Goal: Task Accomplishment & Management: Manage account settings

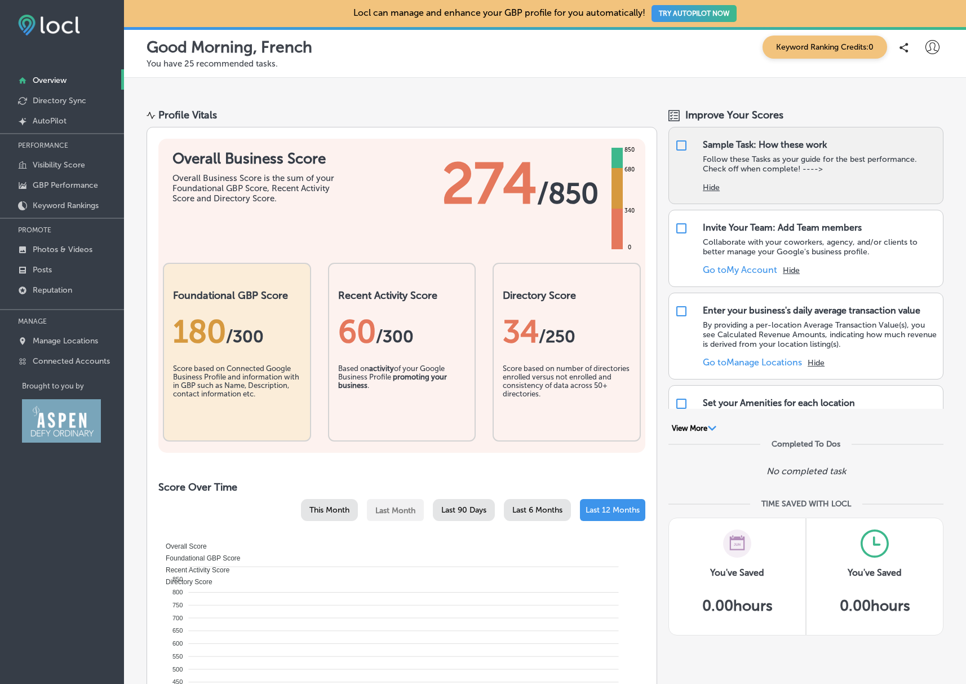
click at [679, 145] on input "checkbox" at bounding box center [682, 146] width 14 height 14
click at [678, 145] on input "checkbox" at bounding box center [682, 146] width 14 height 14
checkbox input "true"
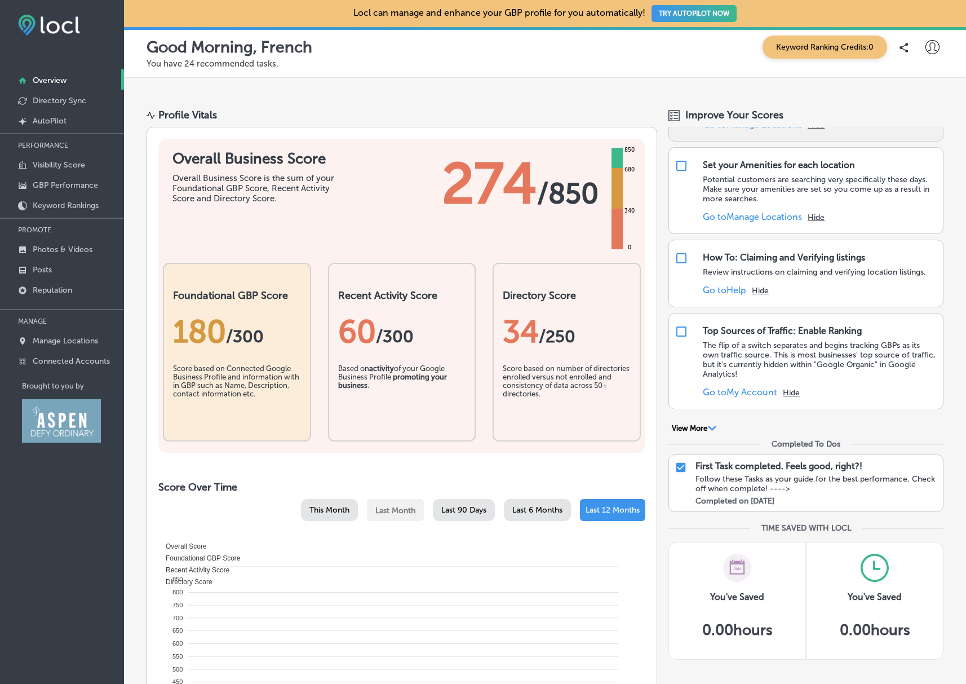
scroll to position [170, 0]
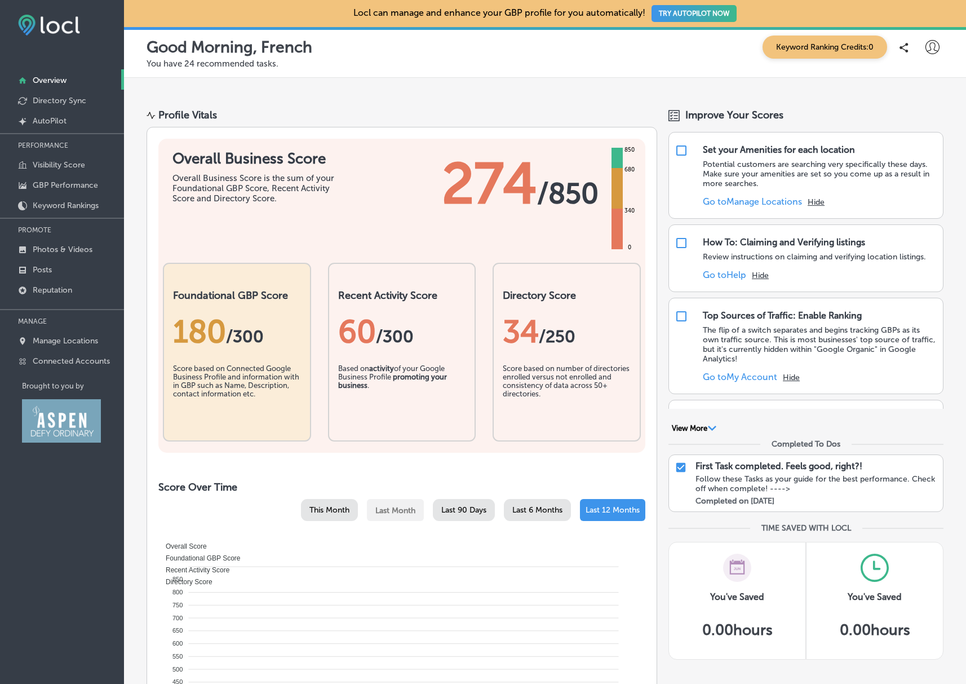
click at [734, 483] on div "Follow these Tasks as your guide for the best performance. Check off when compl…" at bounding box center [817, 483] width 242 height 19
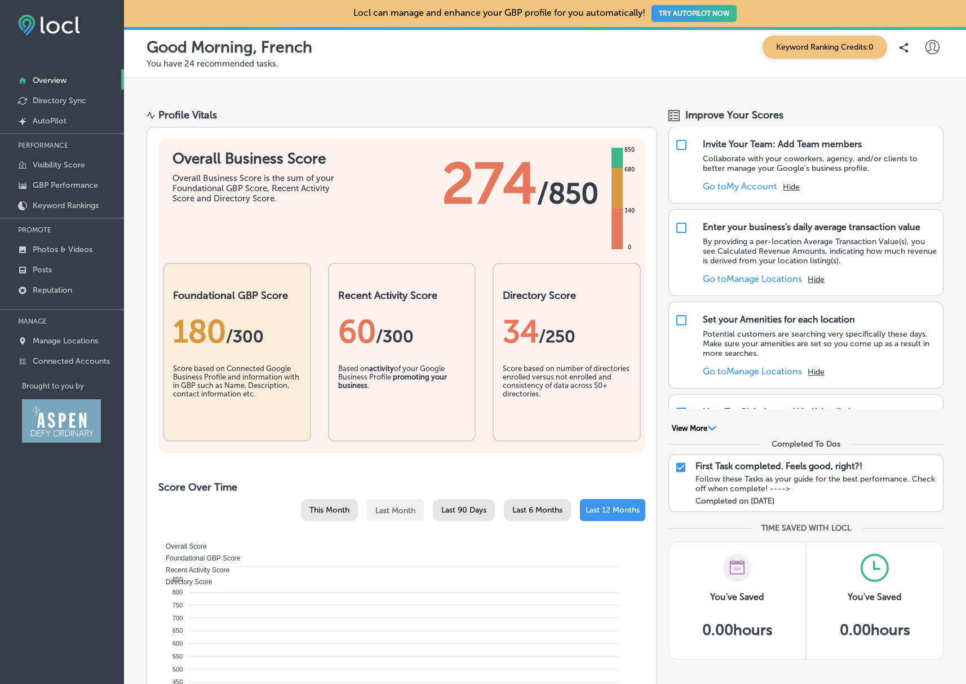
scroll to position [0, 0]
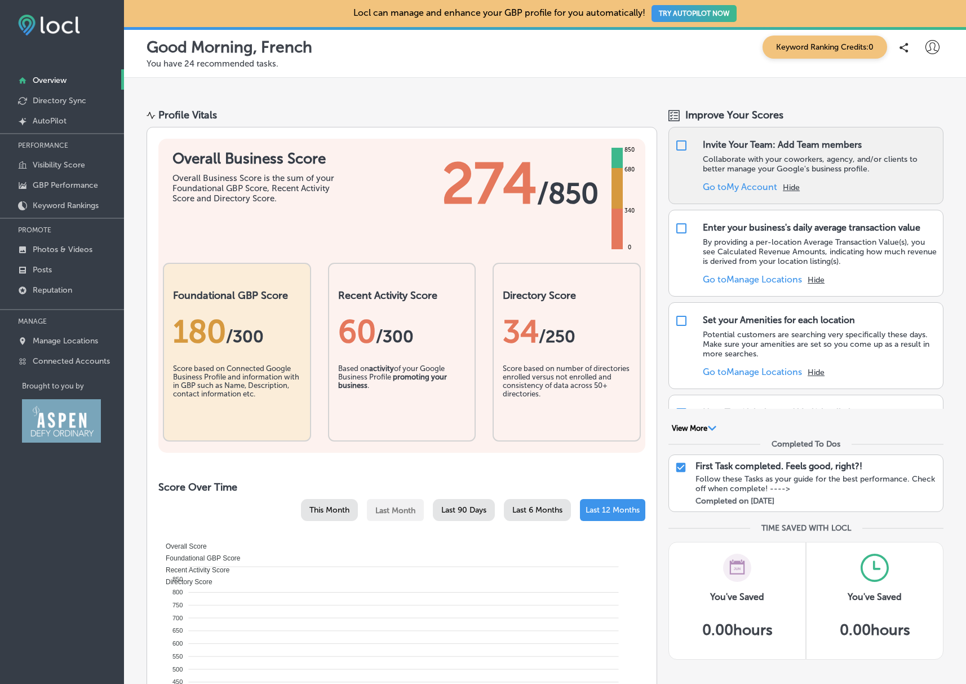
click at [735, 187] on link "Go to My Account" at bounding box center [740, 187] width 74 height 11
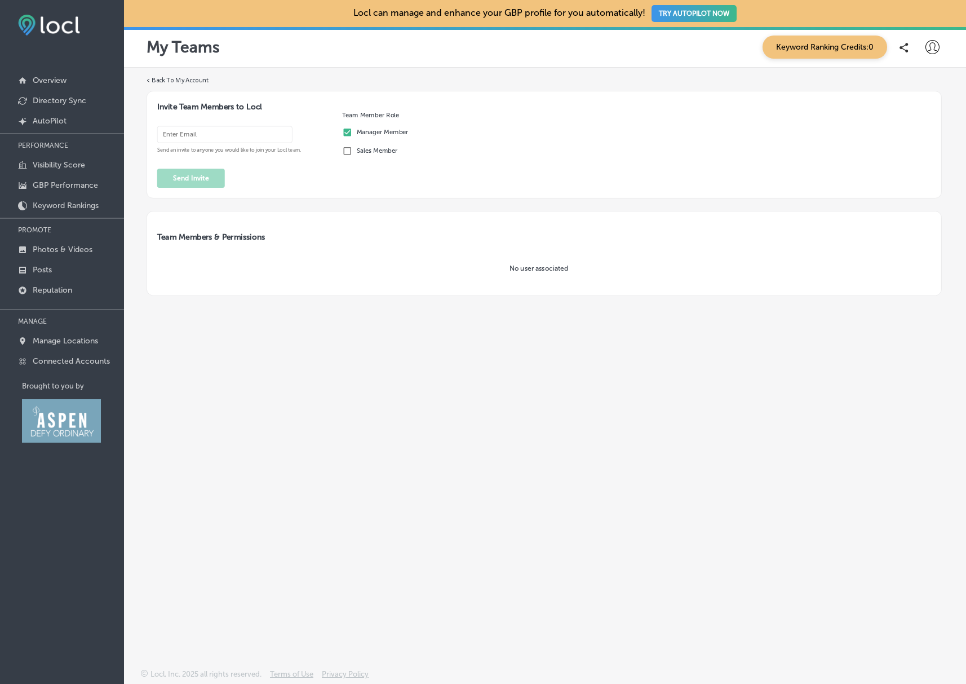
click at [184, 132] on input "email" at bounding box center [224, 134] width 135 height 17
type input "karin@frenchalpinebistro.com"
click at [196, 175] on button "Send Invite" at bounding box center [191, 178] width 68 height 19
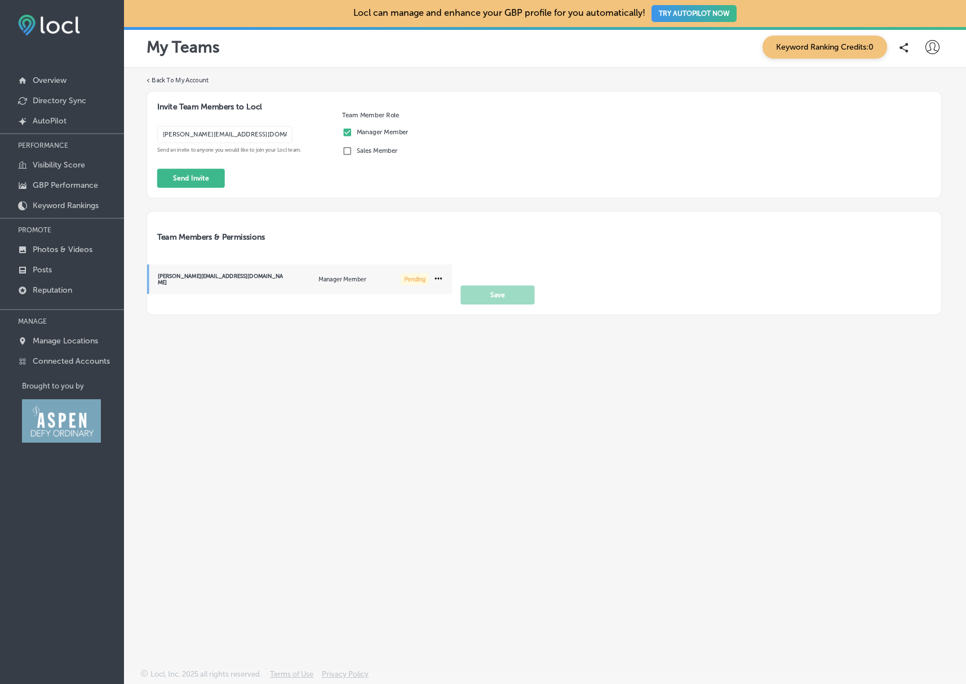
click at [180, 78] on label "< Back To My Account" at bounding box center [178, 80] width 63 height 9
select select "US"
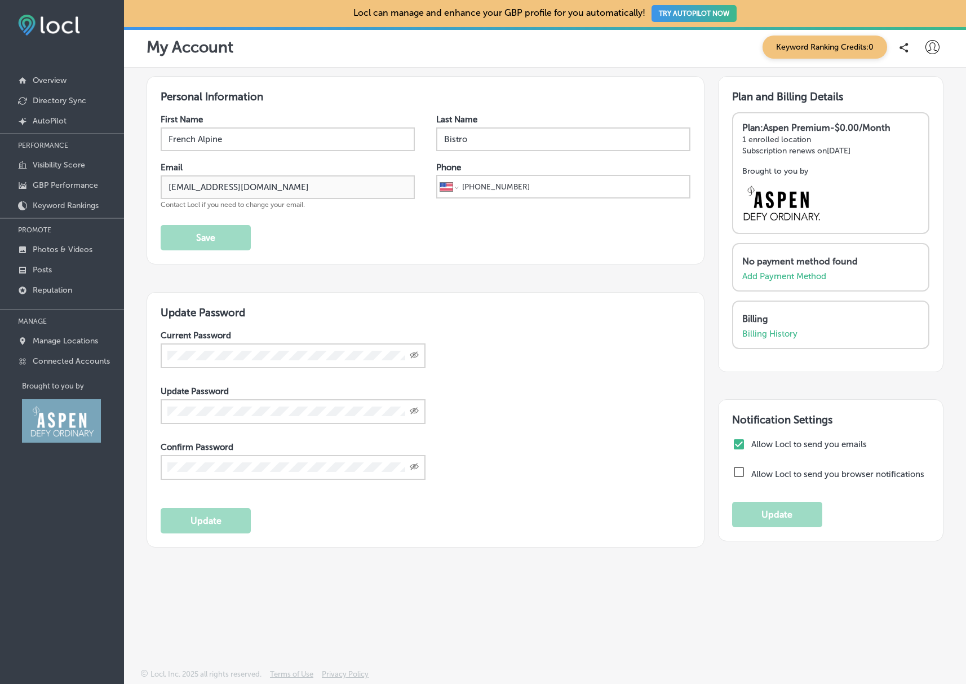
click at [704, 13] on button "TRY AUTOPILOT NOW" at bounding box center [694, 13] width 85 height 17
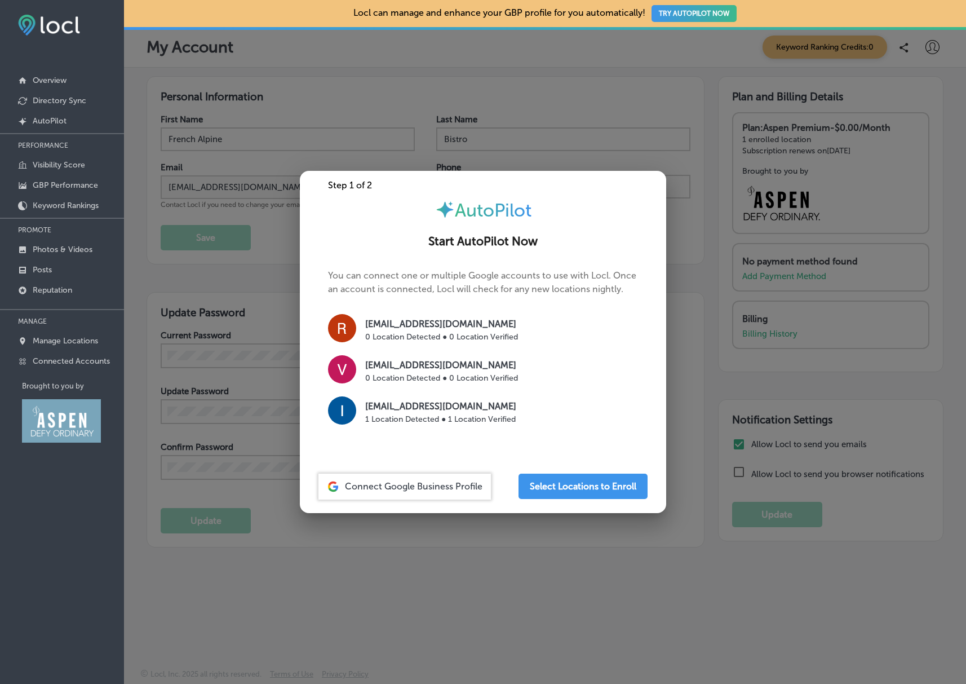
click at [435, 411] on p "[EMAIL_ADDRESS][DOMAIN_NAME]" at bounding box center [440, 407] width 151 height 14
click at [408, 487] on span "Connect Google Business Profile" at bounding box center [414, 486] width 138 height 11
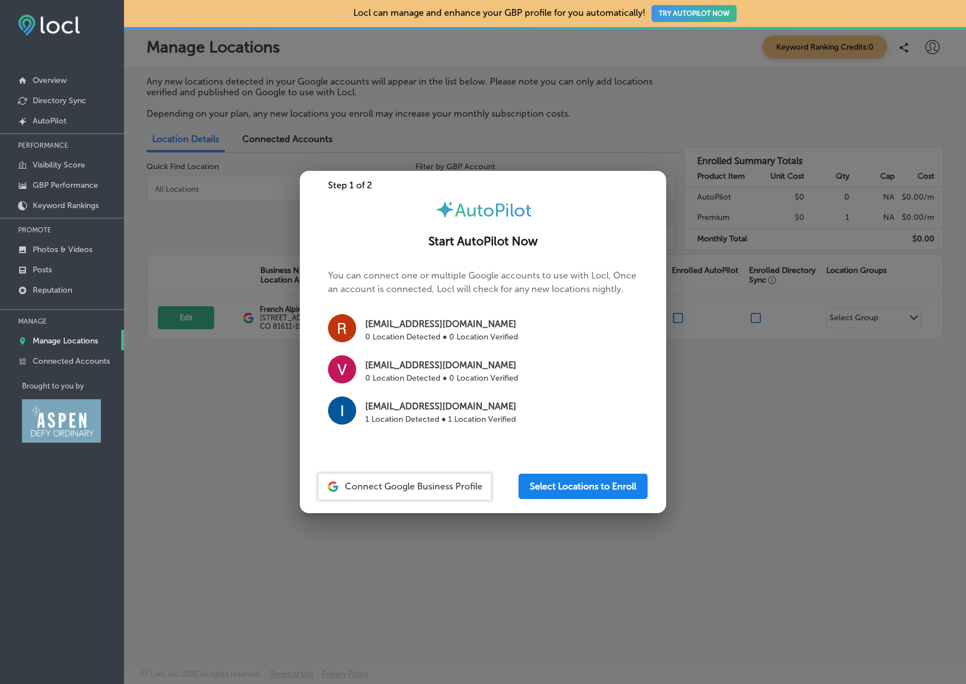
click at [569, 486] on button "Select Locations to Enroll" at bounding box center [583, 486] width 129 height 25
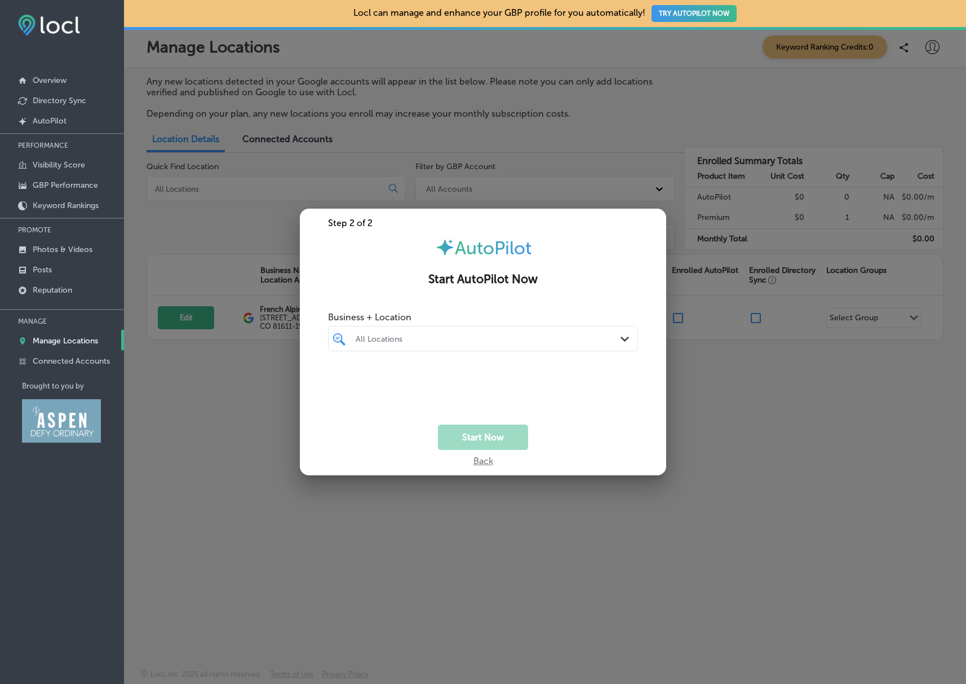
click at [414, 342] on div "All Locations" at bounding box center [489, 339] width 266 height 10
click at [342, 381] on input "checkbox" at bounding box center [342, 381] width 14 height 14
click at [615, 337] on div "French Alpine Bistro - Crêperie du Village Path Created with Sketch." at bounding box center [483, 338] width 309 height 17
click at [488, 440] on button "Start Now" at bounding box center [483, 437] width 90 height 25
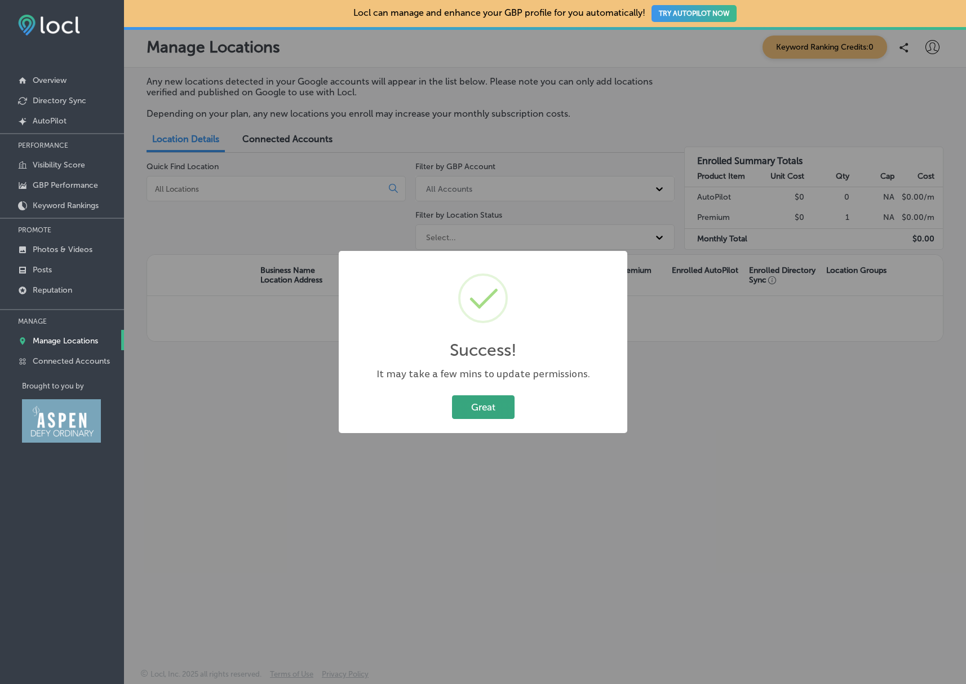
click at [500, 409] on button "Great" at bounding box center [483, 406] width 63 height 23
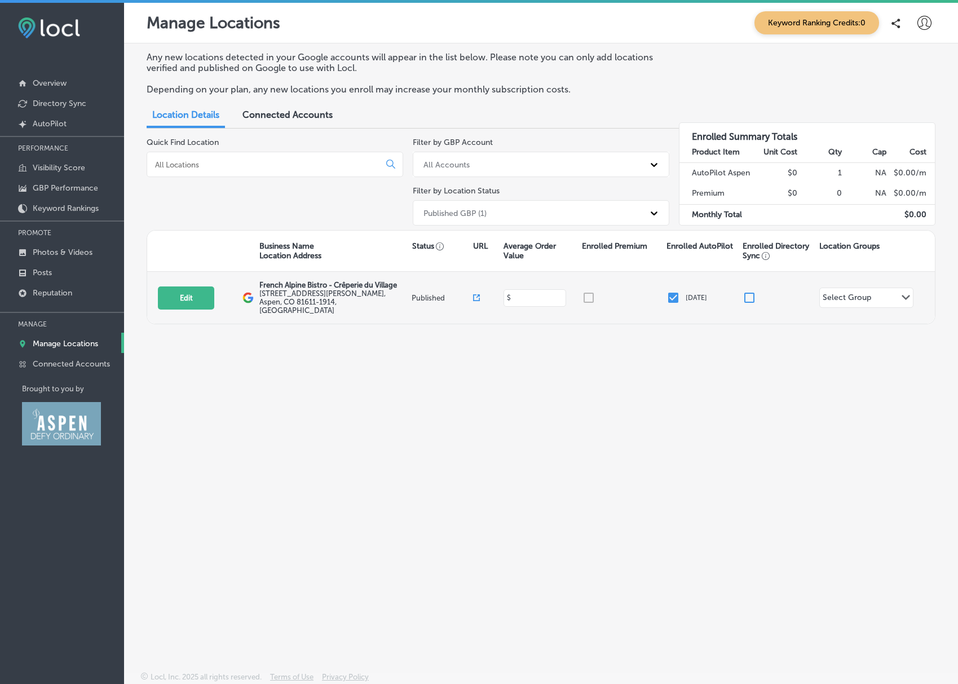
click at [528, 293] on input at bounding box center [536, 298] width 50 height 11
type input "30"
click at [886, 298] on div "Select Group Path Created with Sketch." at bounding box center [866, 297] width 93 height 19
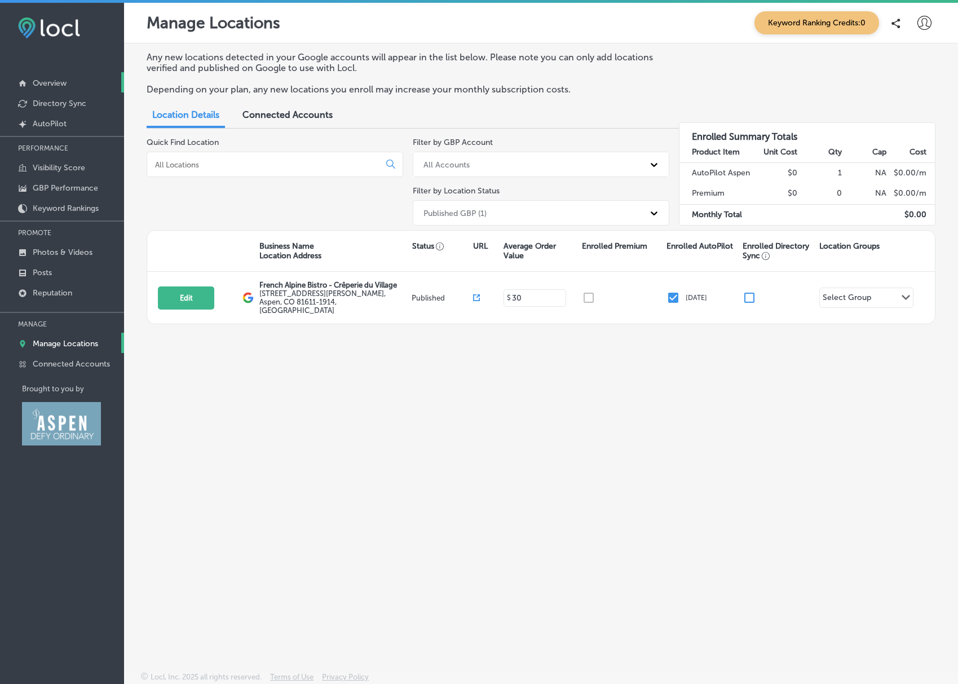
click at [44, 83] on p "Overview" at bounding box center [50, 83] width 34 height 10
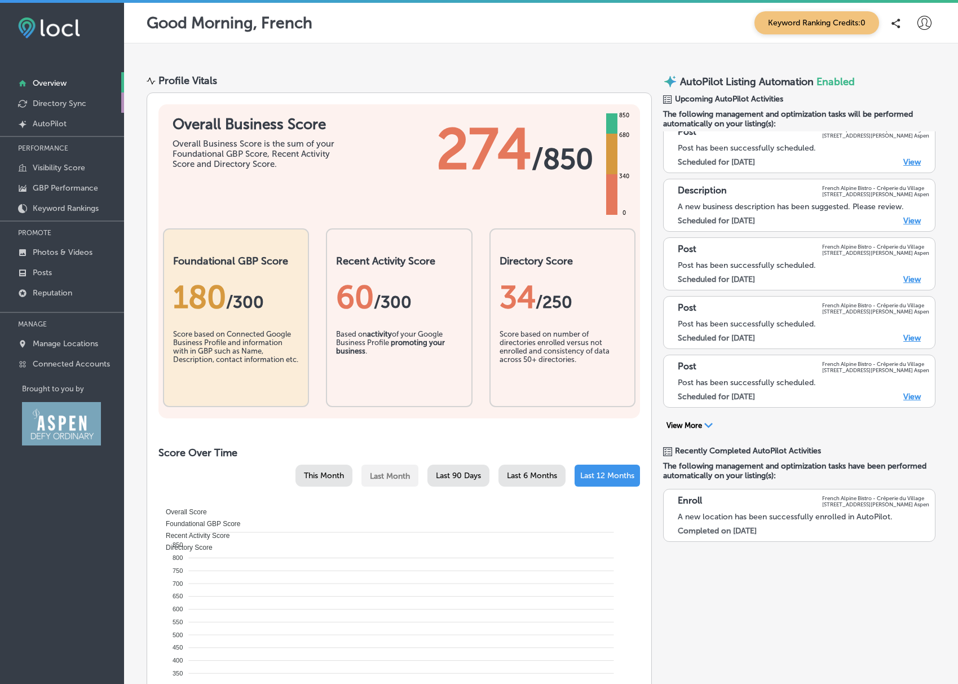
click at [56, 99] on p "Directory Sync" at bounding box center [60, 104] width 54 height 10
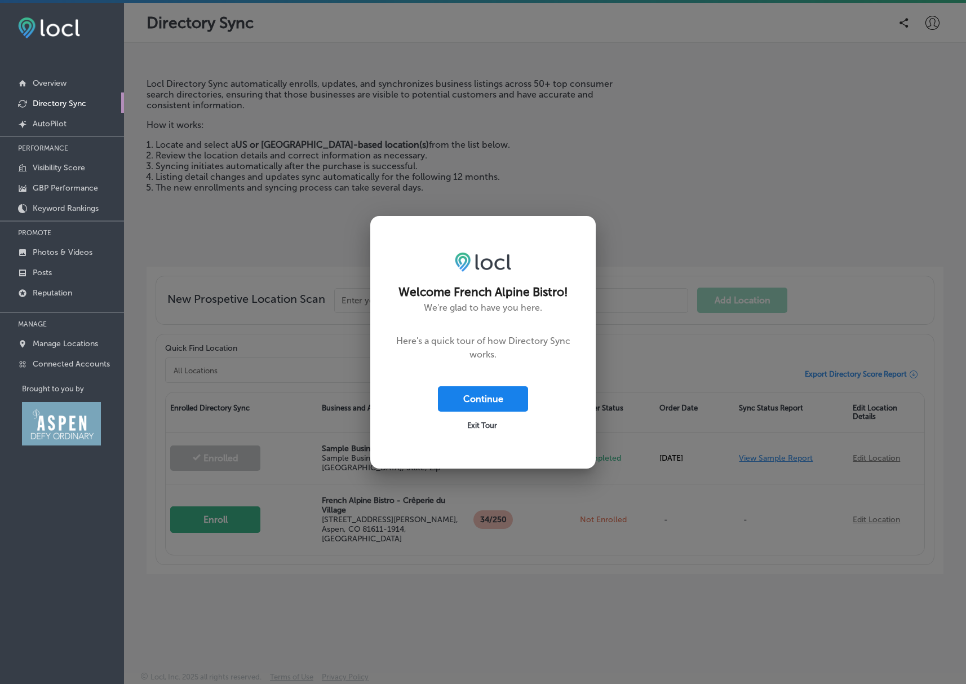
click at [489, 394] on button "Continue" at bounding box center [483, 398] width 90 height 25
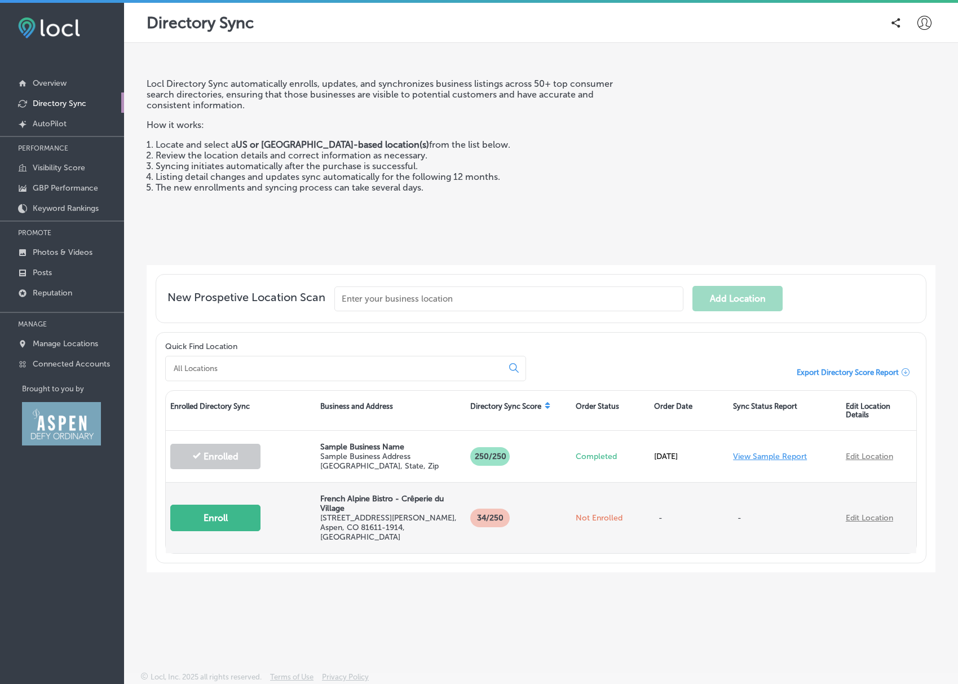
click at [218, 510] on button "Enroll" at bounding box center [215, 518] width 90 height 26
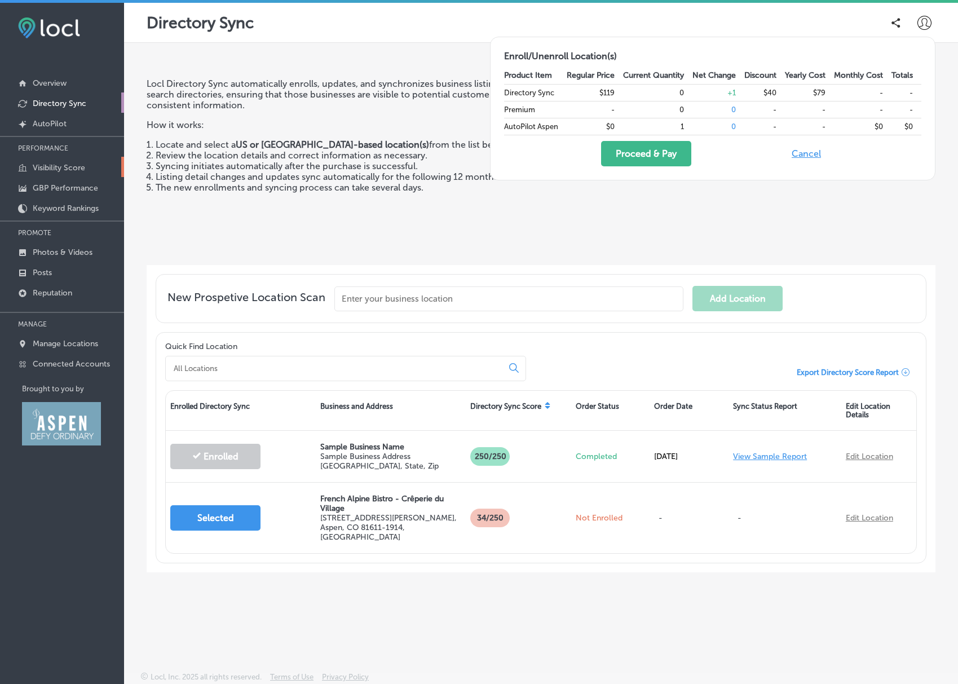
click at [52, 166] on p "Visibility Score" at bounding box center [59, 168] width 52 height 10
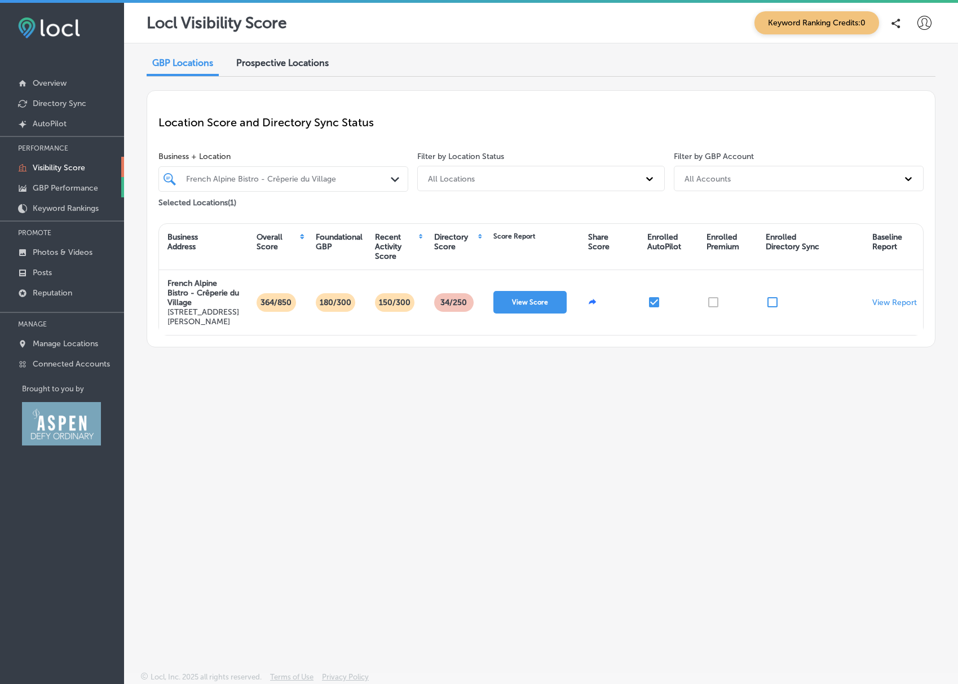
click at [54, 187] on p "GBP Performance" at bounding box center [65, 188] width 65 height 10
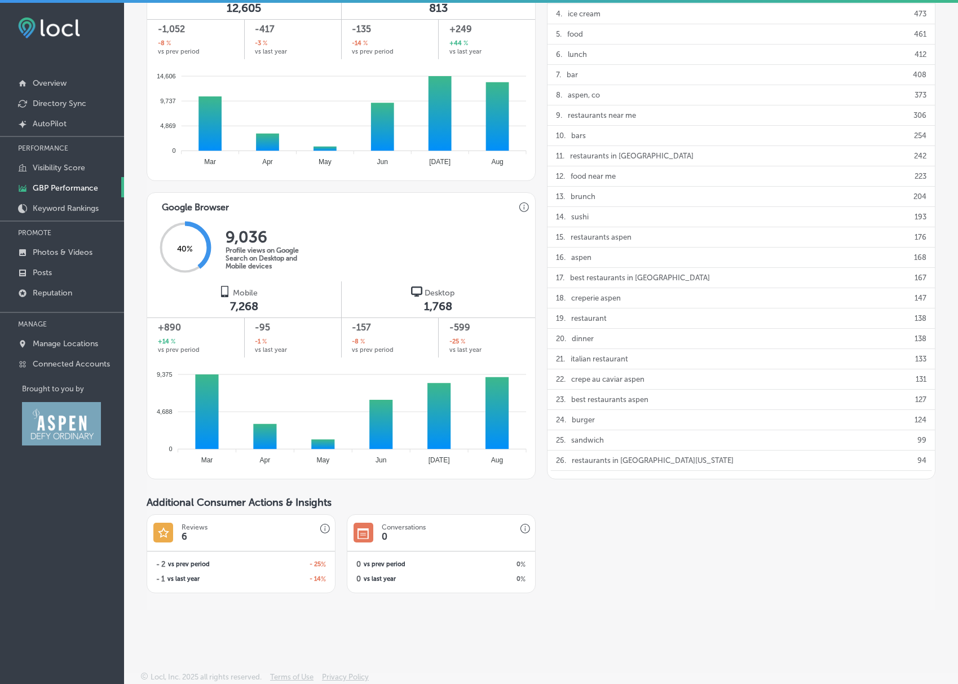
scroll to position [642, 0]
click at [65, 206] on p "Keyword Rankings" at bounding box center [66, 209] width 66 height 10
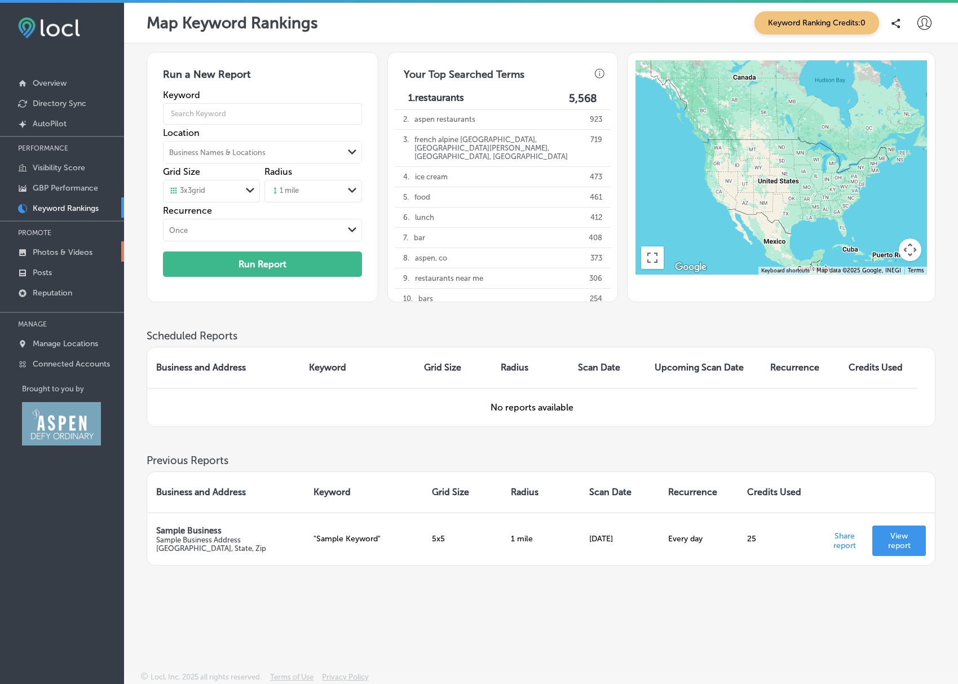
click at [55, 250] on p "Photos & Videos" at bounding box center [63, 253] width 60 height 10
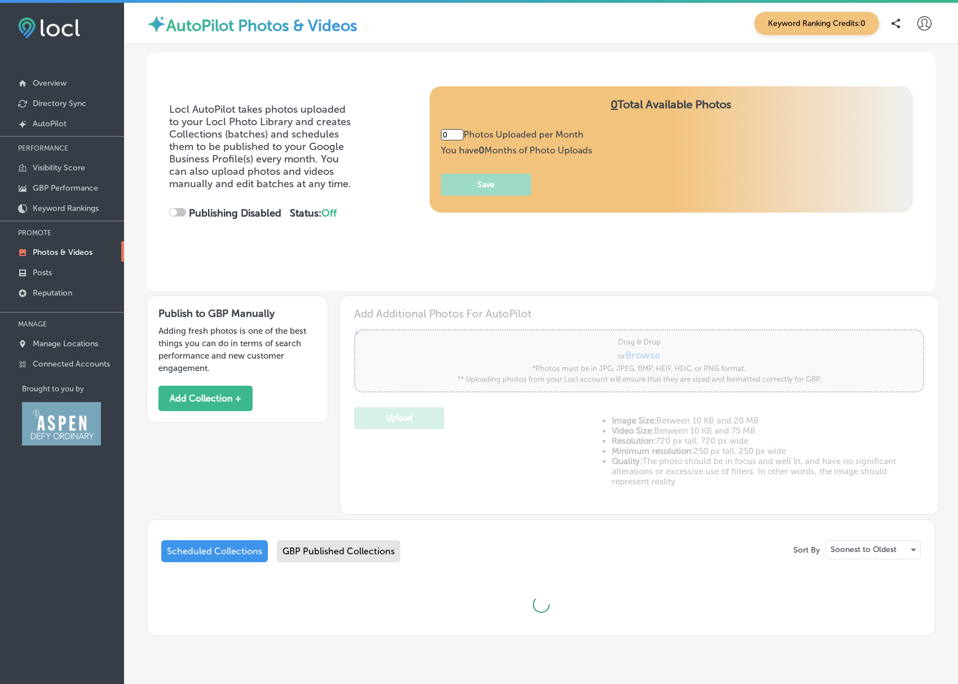
type input "5"
checkbox input "true"
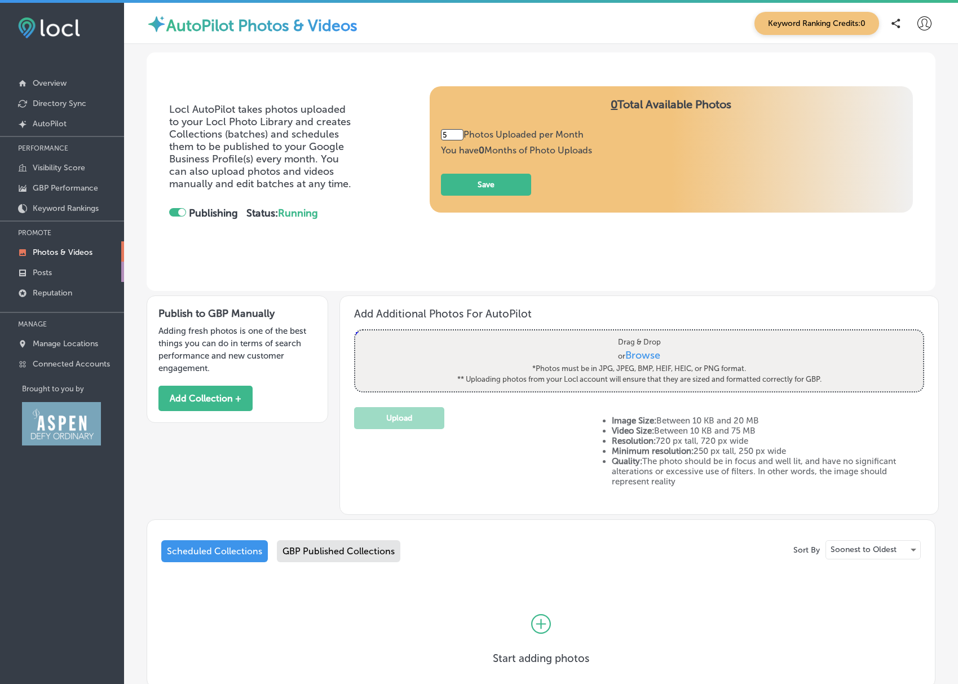
click at [46, 273] on p "Posts" at bounding box center [42, 273] width 19 height 10
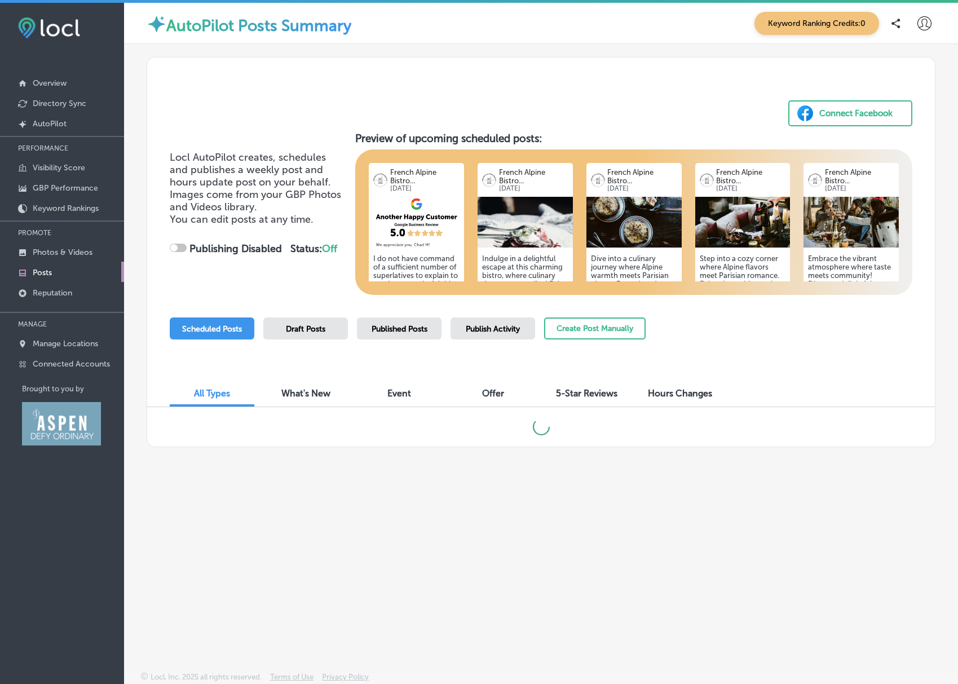
checkbox input "true"
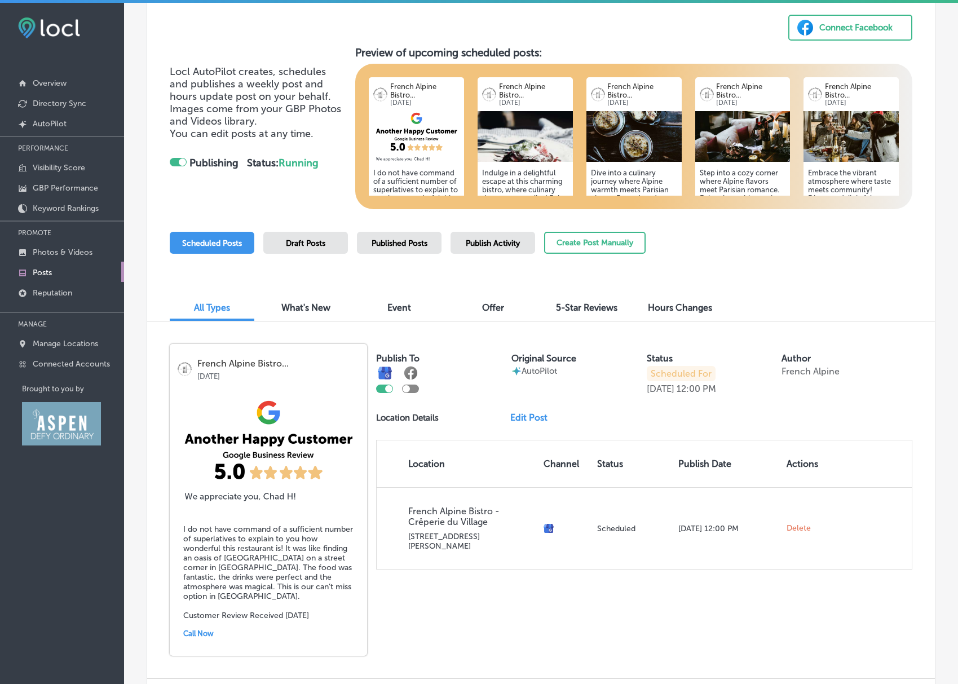
scroll to position [102, 0]
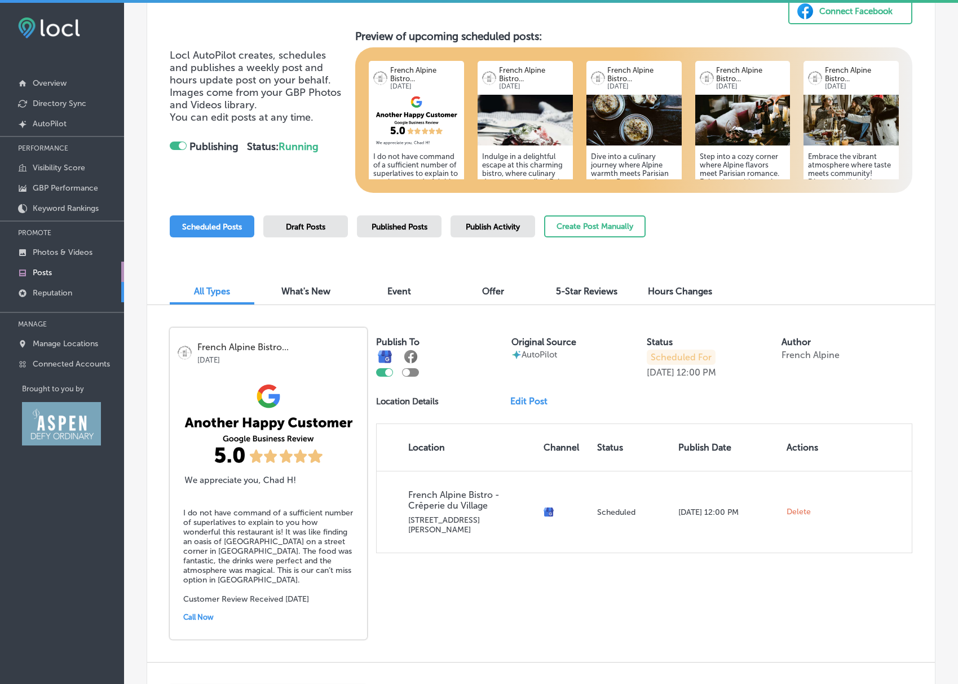
click at [54, 294] on p "Reputation" at bounding box center [52, 293] width 39 height 10
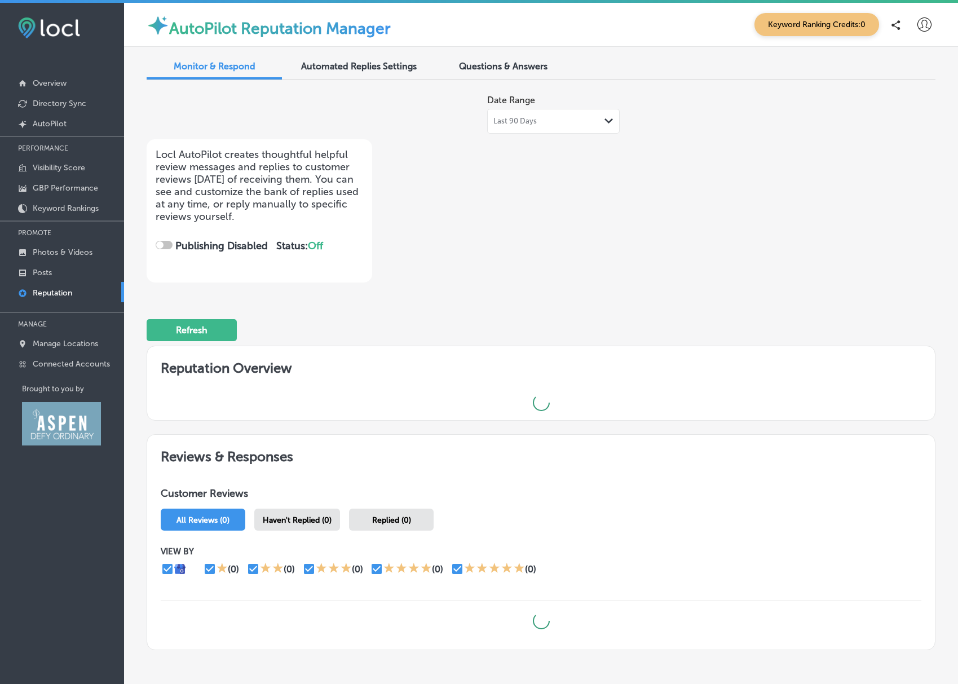
checkbox input "true"
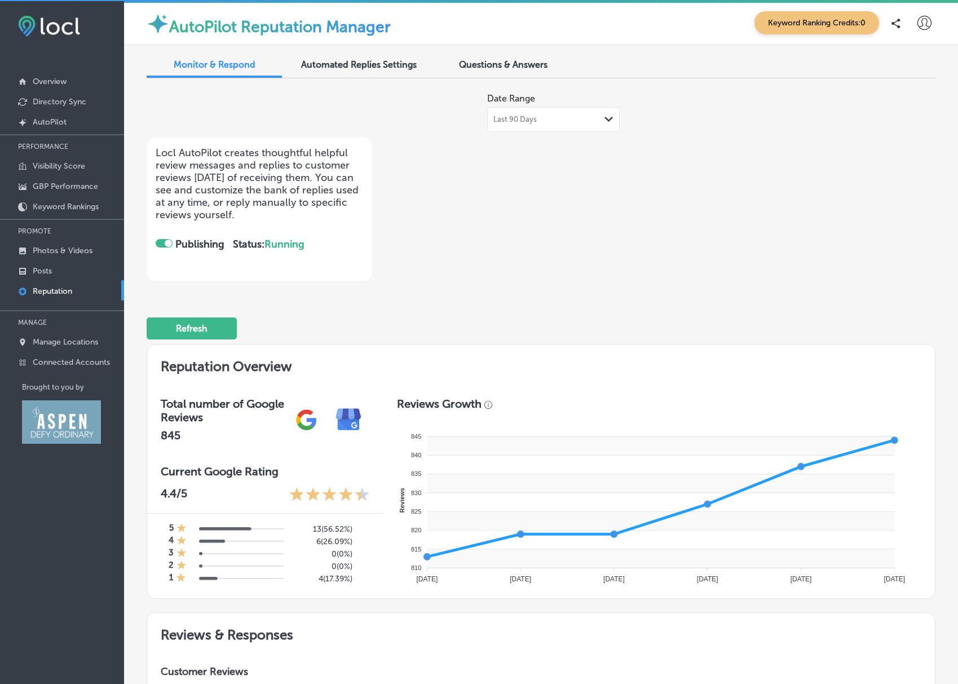
scroll to position [3, 0]
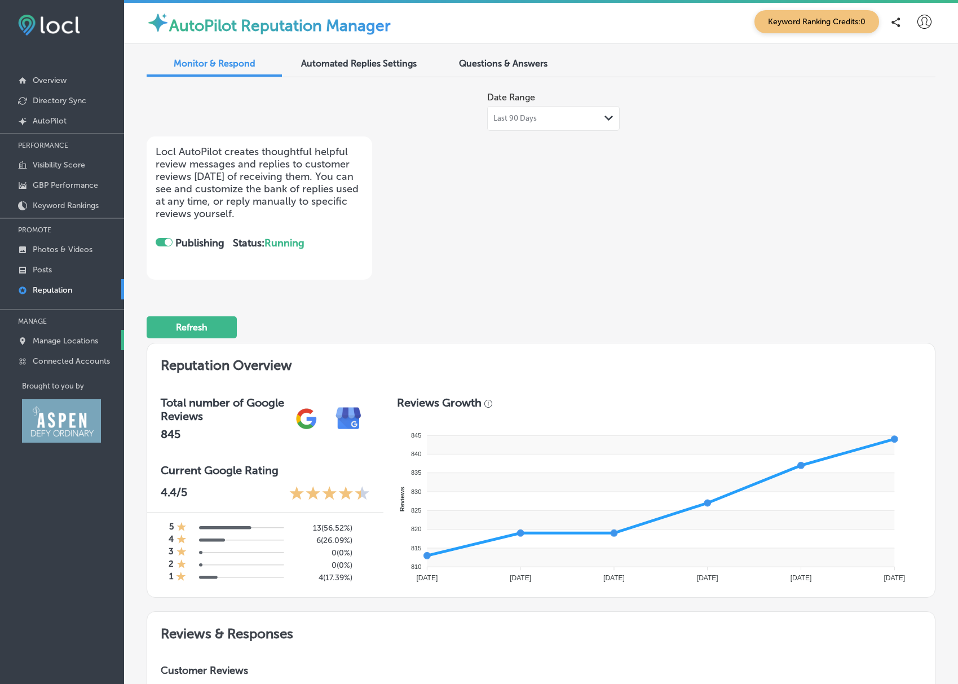
click at [50, 340] on p "Manage Locations" at bounding box center [65, 341] width 65 height 10
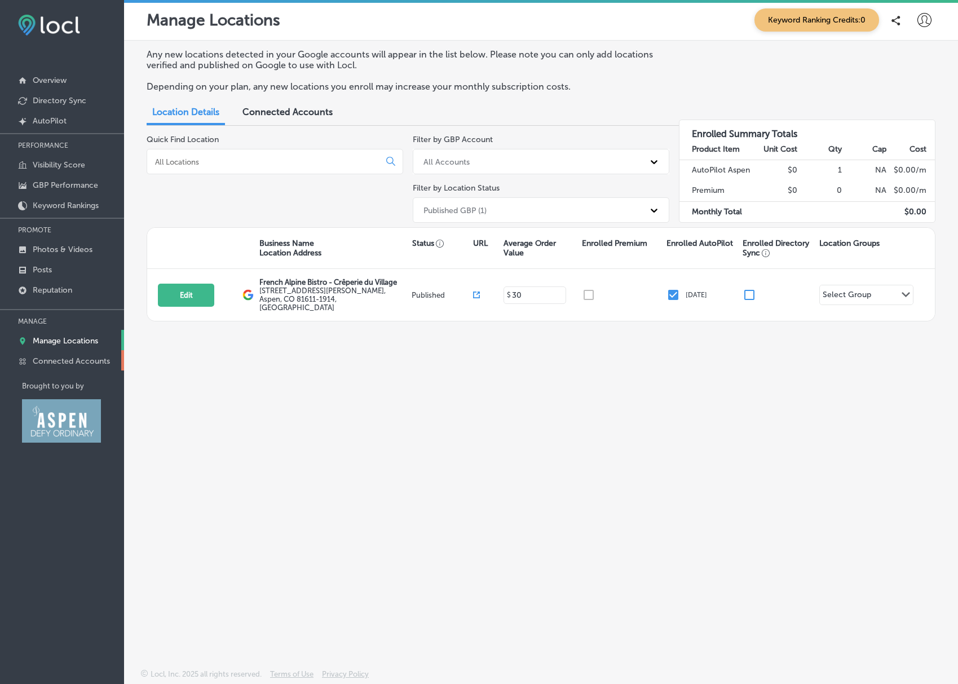
click at [65, 360] on p "Connected Accounts" at bounding box center [71, 361] width 77 height 10
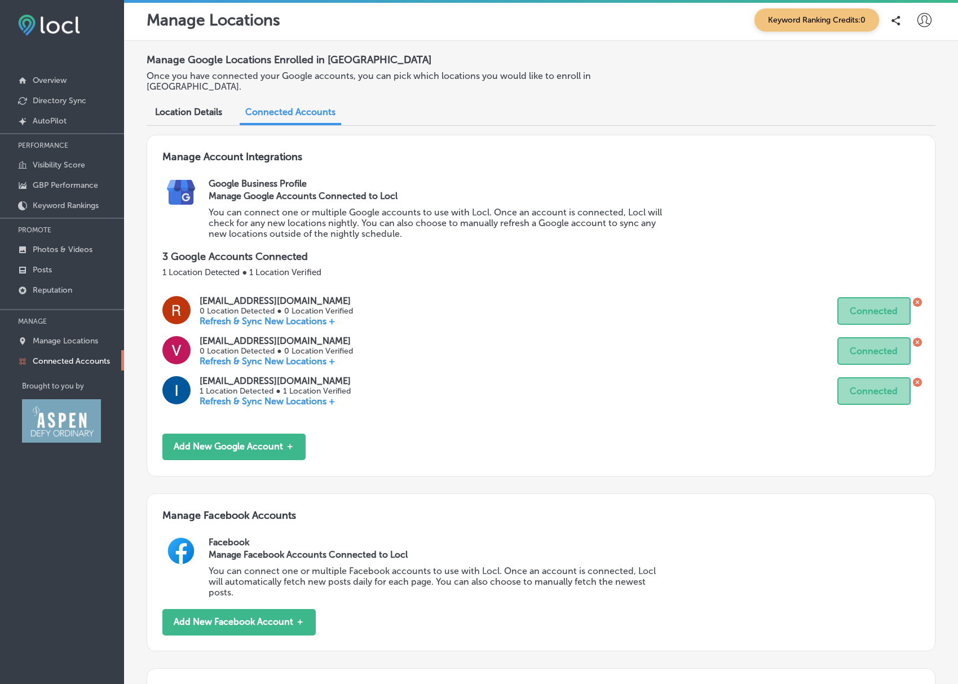
click at [916, 341] on icon at bounding box center [917, 342] width 3 height 3
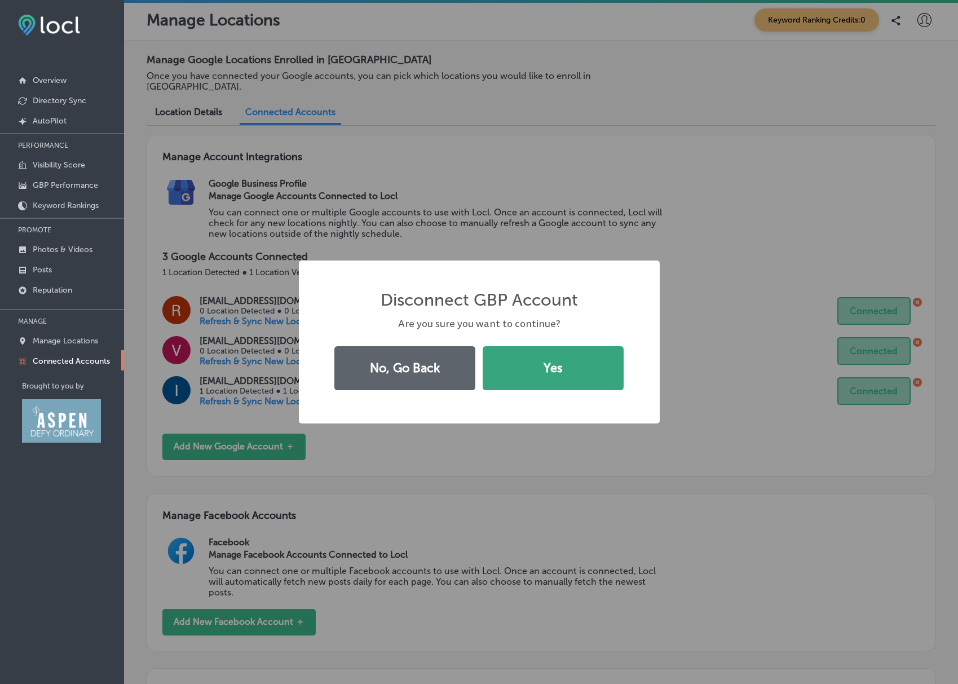
click at [565, 370] on button "Yes" at bounding box center [553, 368] width 141 height 44
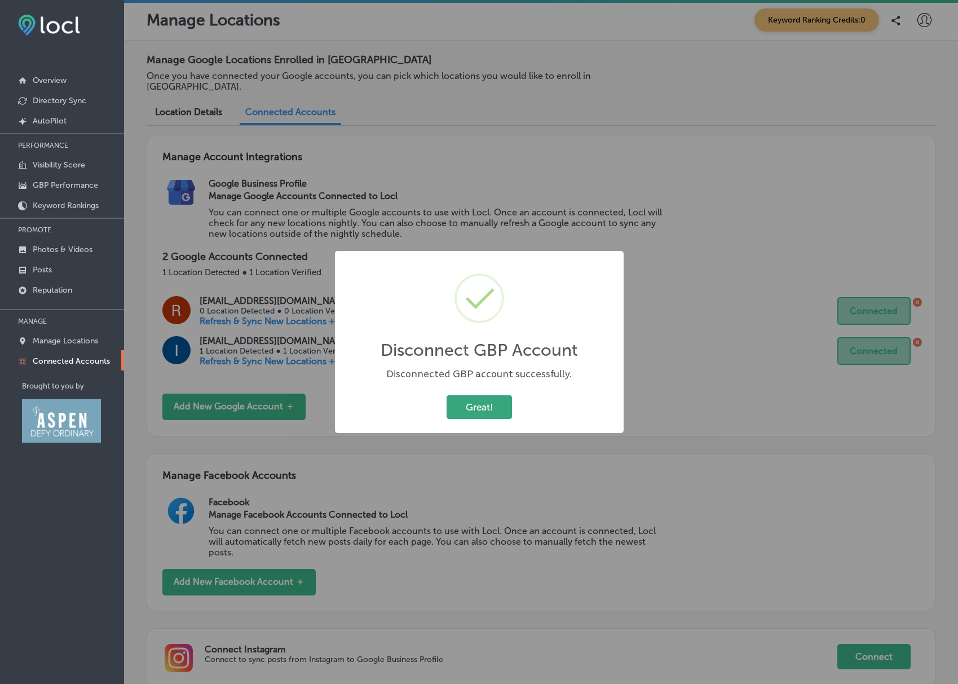
click at [496, 410] on button "Great!" at bounding box center [479, 406] width 65 height 23
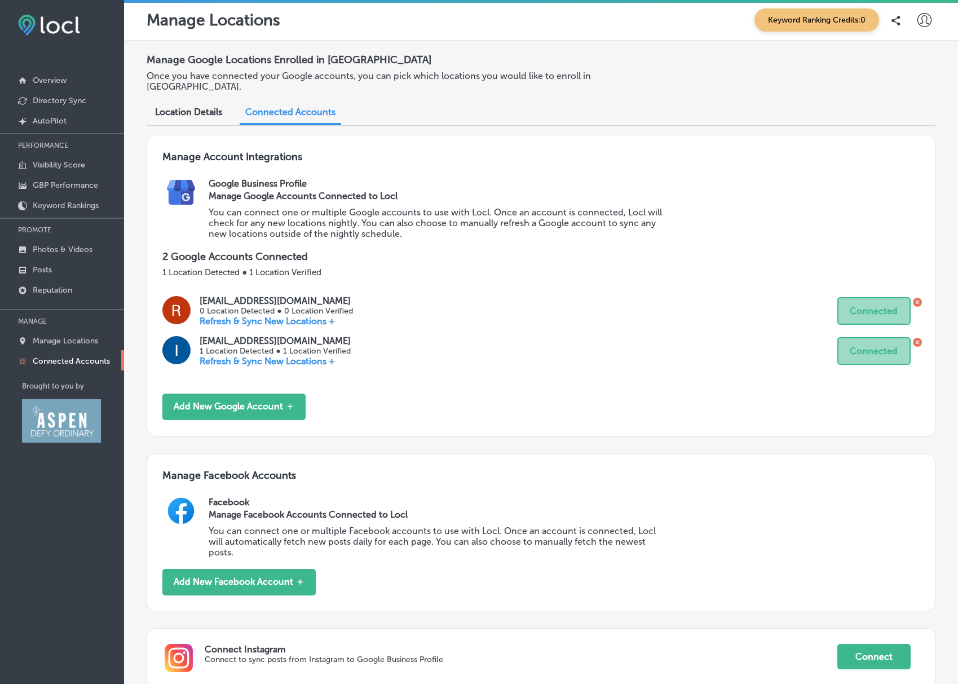
click at [913, 298] on icon at bounding box center [917, 302] width 9 height 9
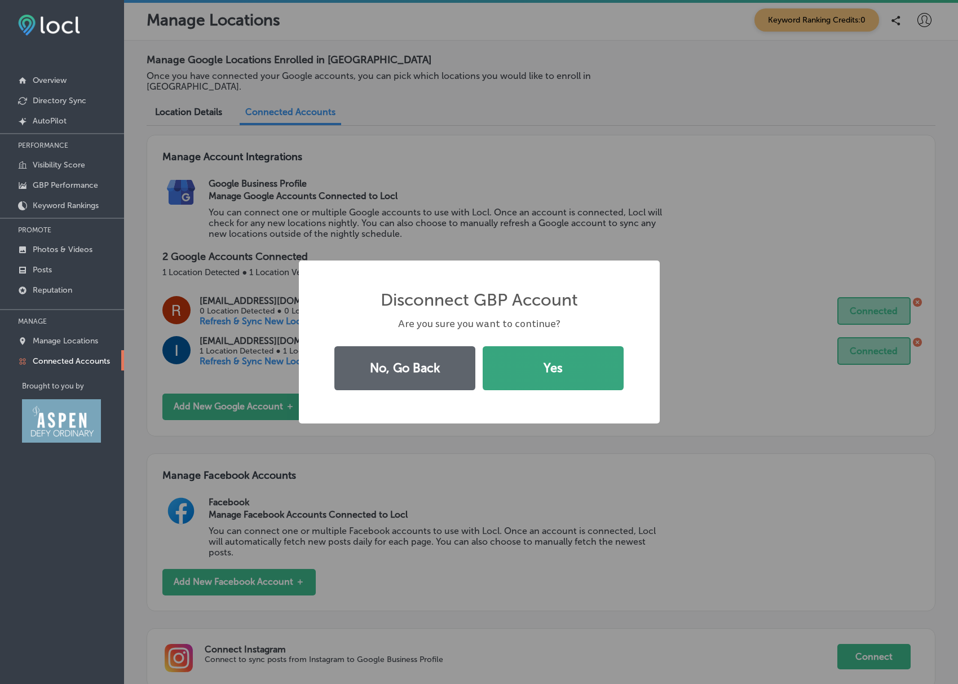
click at [552, 363] on button "Yes" at bounding box center [553, 368] width 141 height 44
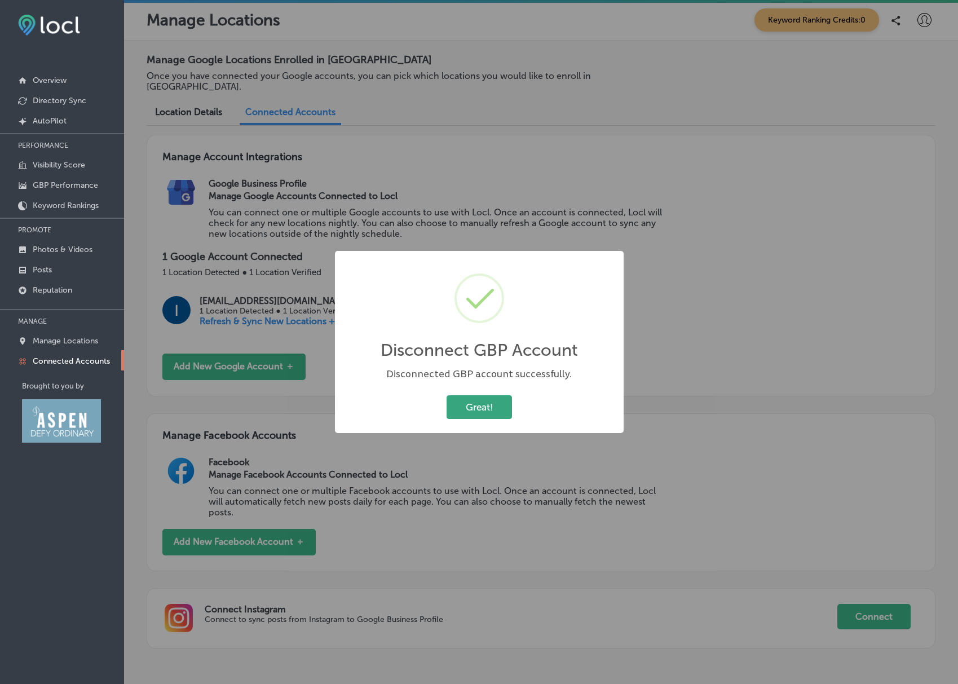
click at [471, 404] on button "Great!" at bounding box center [479, 406] width 65 height 23
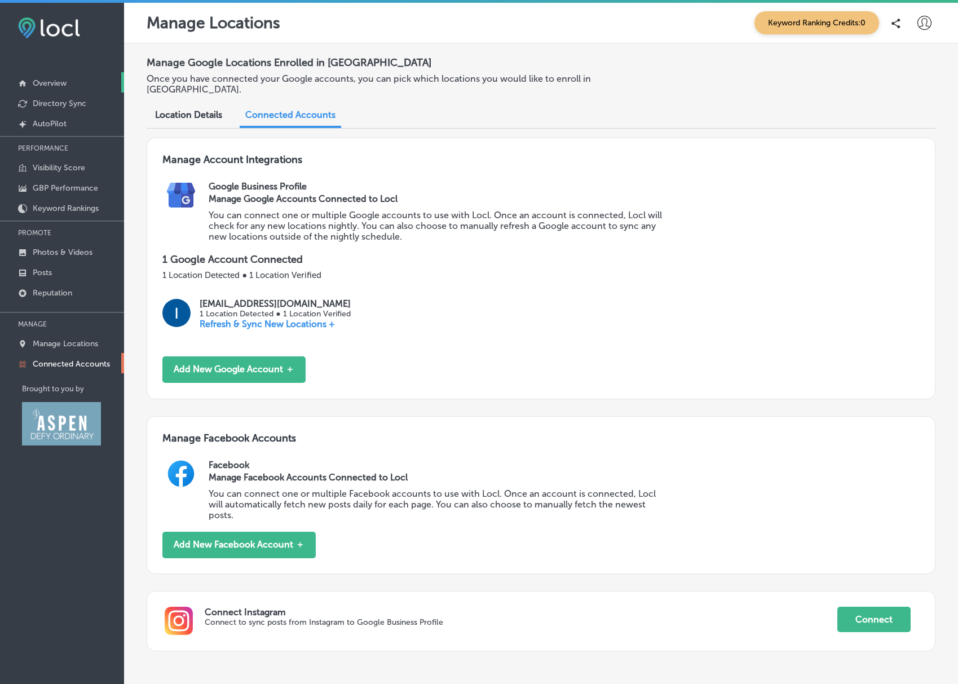
click at [50, 80] on p "Overview" at bounding box center [50, 83] width 34 height 10
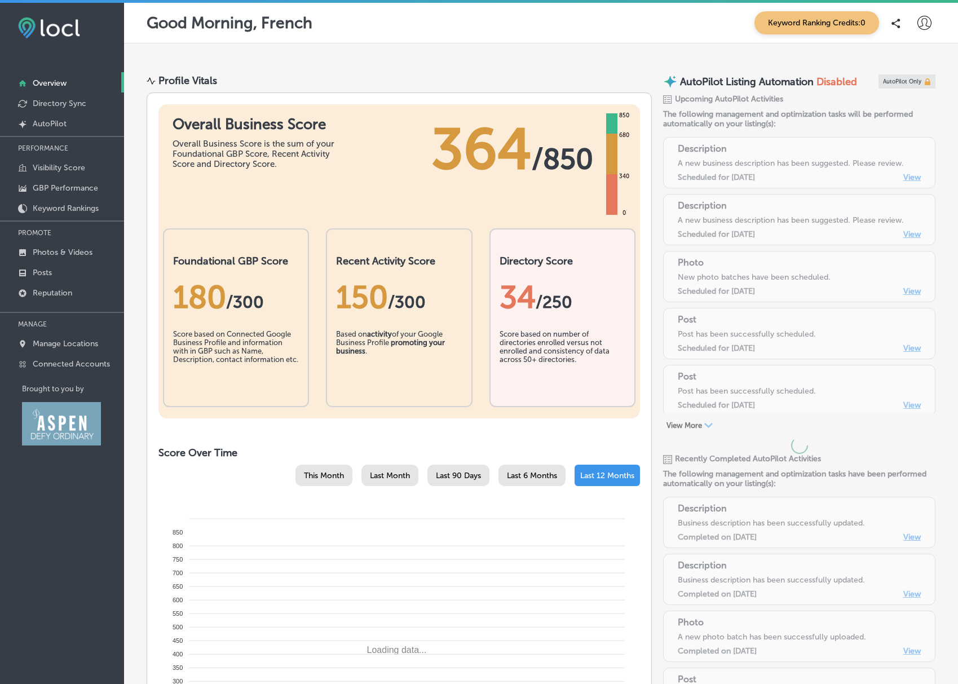
click at [56, 32] on img at bounding box center [49, 27] width 62 height 21
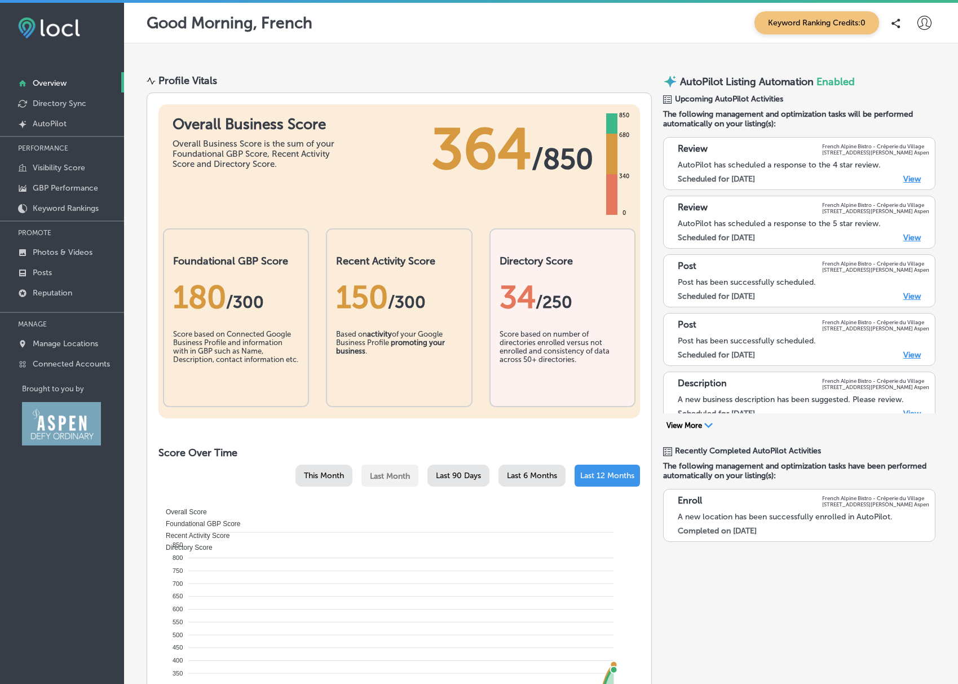
click at [64, 30] on img at bounding box center [49, 27] width 62 height 21
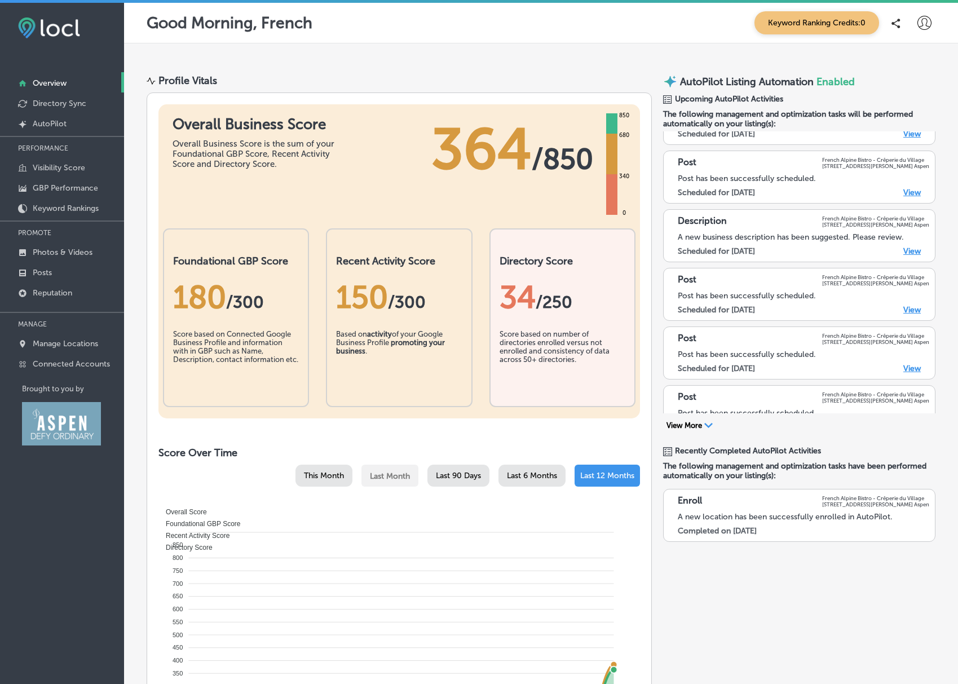
scroll to position [193, 0]
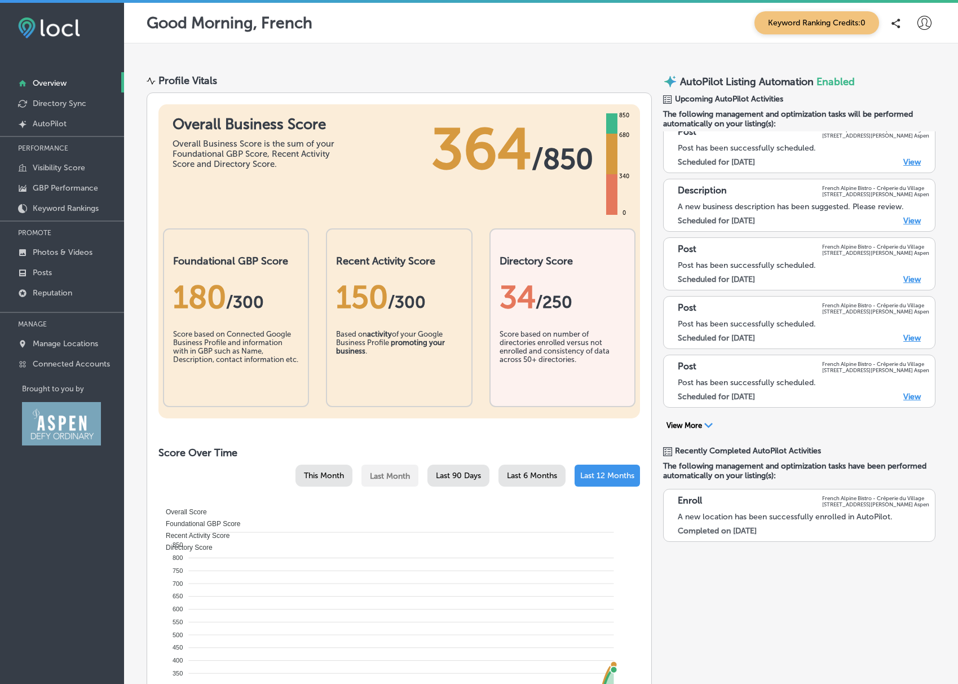
click at [704, 426] on icon "Path Created with Sketch." at bounding box center [708, 425] width 8 height 5
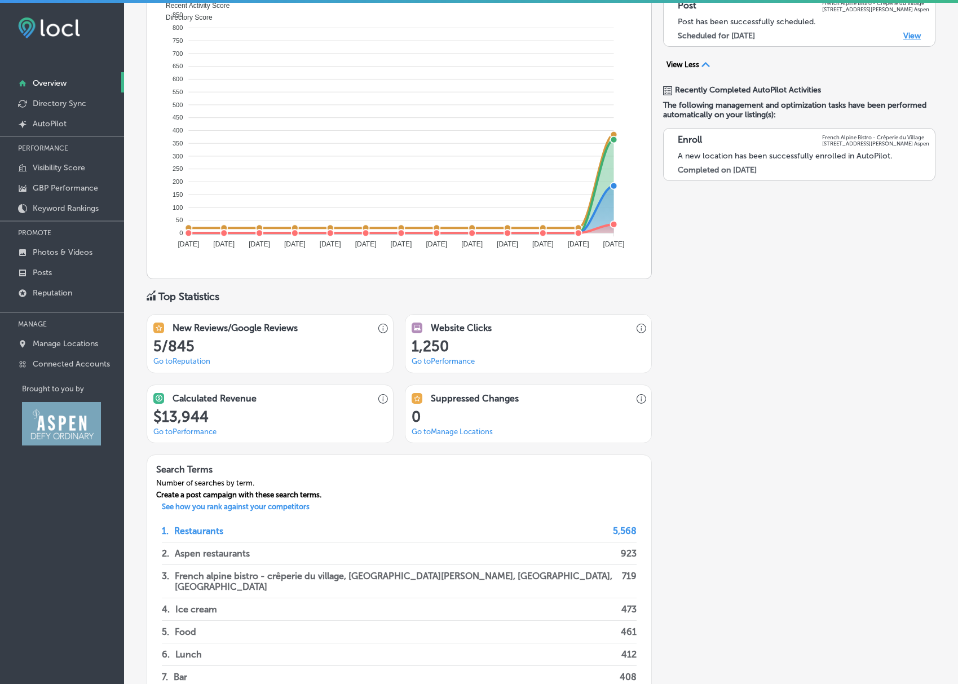
scroll to position [0, 0]
